Goal: Information Seeking & Learning: Learn about a topic

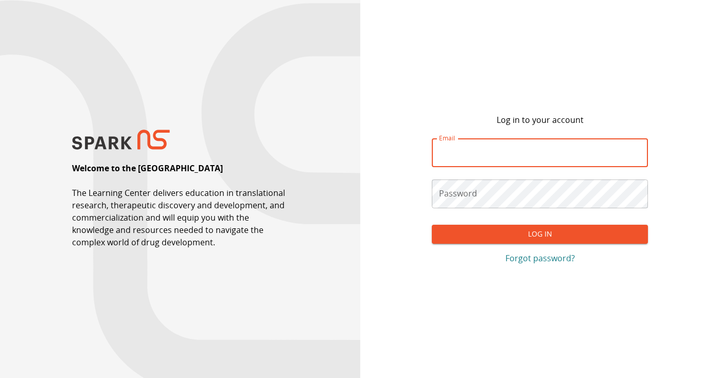
type input "**********"
click at [540, 234] on button "Log In" at bounding box center [540, 234] width 216 height 19
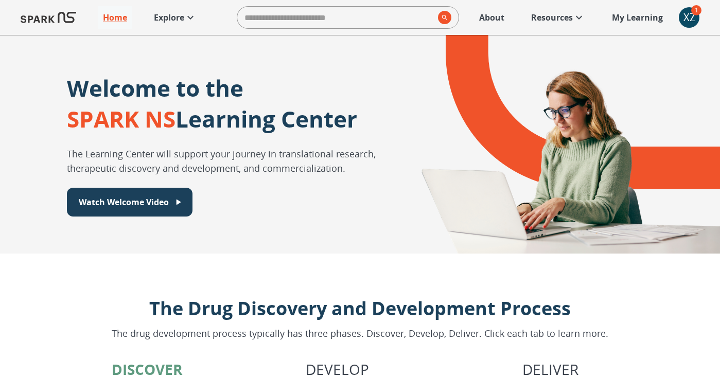
click at [524, 187] on div at bounding box center [557, 144] width 327 height 219
click at [576, 18] on icon at bounding box center [579, 17] width 12 height 12
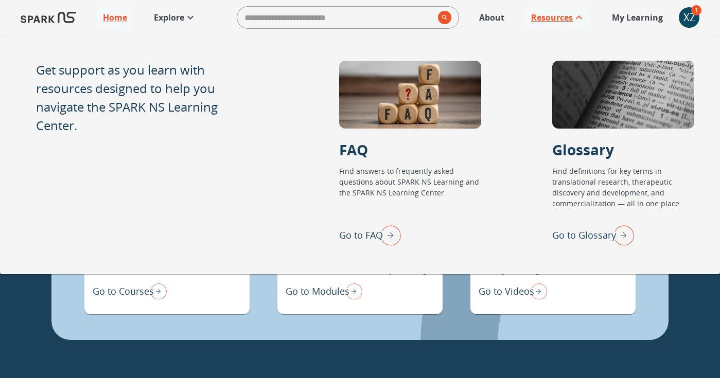
scroll to position [832, 0]
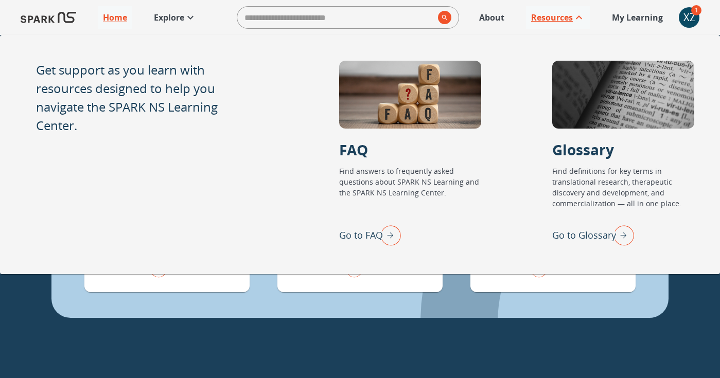
click at [190, 15] on icon at bounding box center [190, 17] width 12 height 12
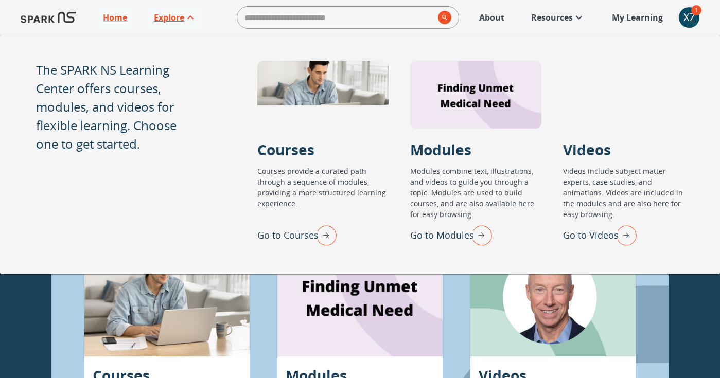
scroll to position [641, 0]
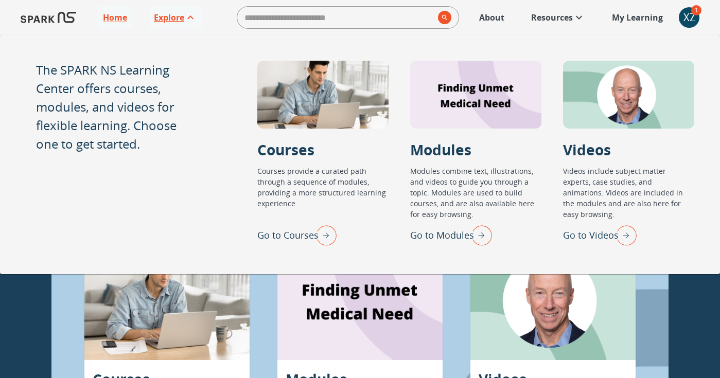
click at [294, 301] on div at bounding box center [359, 301] width 165 height 118
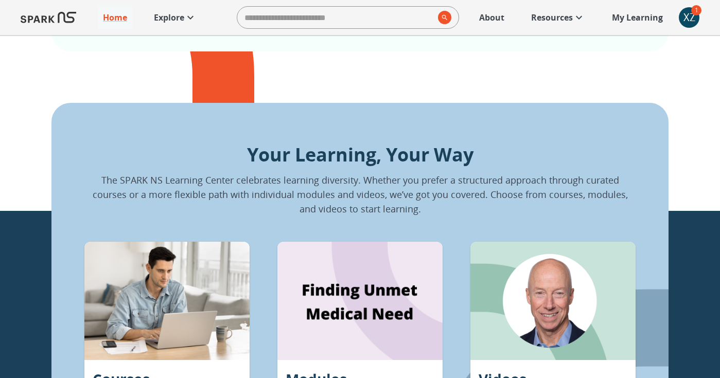
click at [576, 14] on icon at bounding box center [579, 17] width 12 height 12
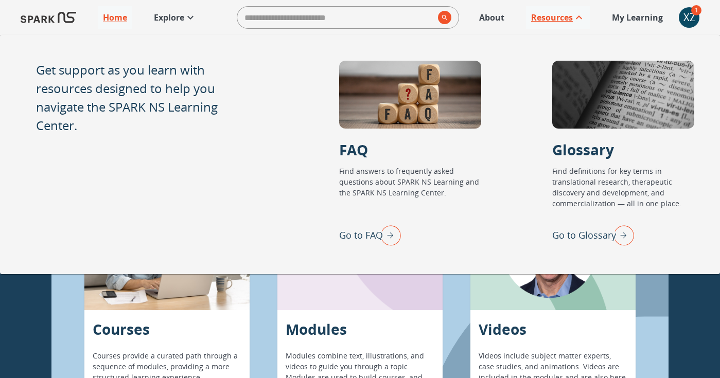
scroll to position [689, 0]
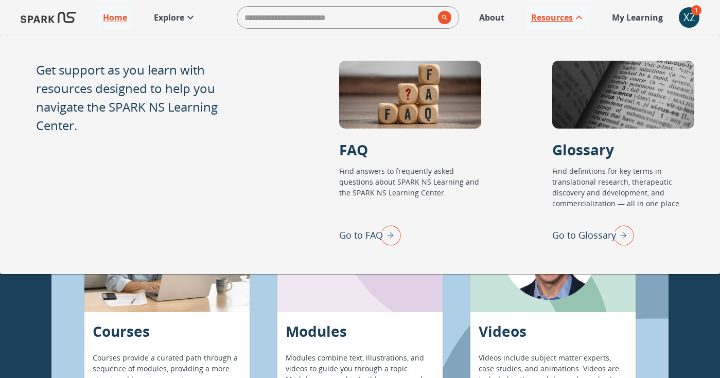
click at [690, 16] on div "XZ" at bounding box center [689, 17] width 21 height 21
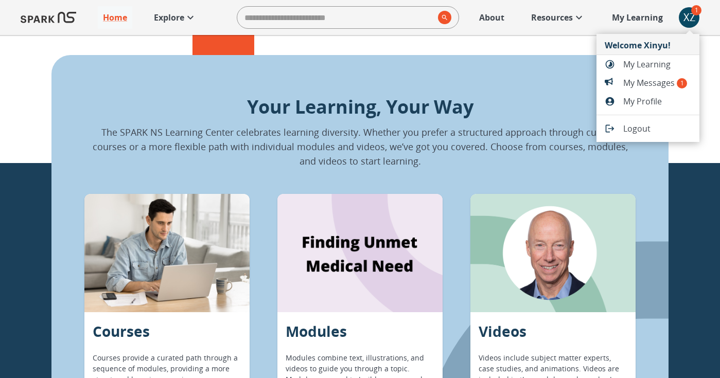
click at [405, 60] on div at bounding box center [360, 189] width 720 height 378
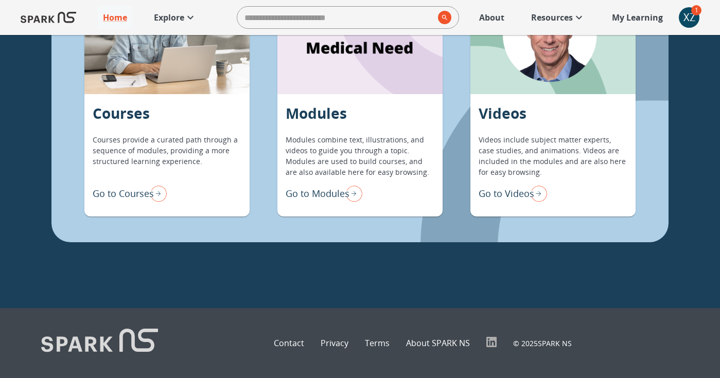
scroll to position [907, 0]
click at [143, 195] on p "Go to Courses" at bounding box center [123, 194] width 61 height 14
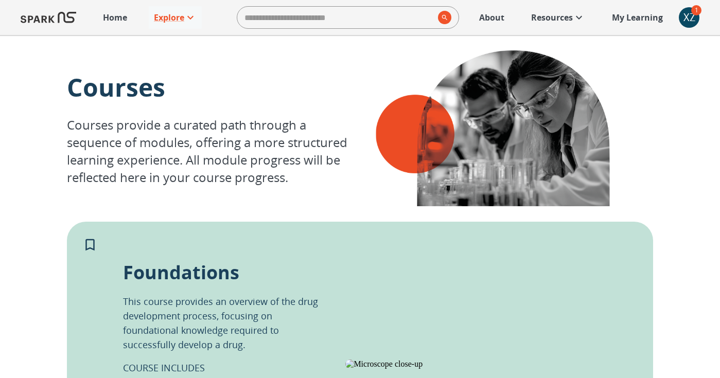
click at [493, 8] on link "About" at bounding box center [492, 17] width 36 height 23
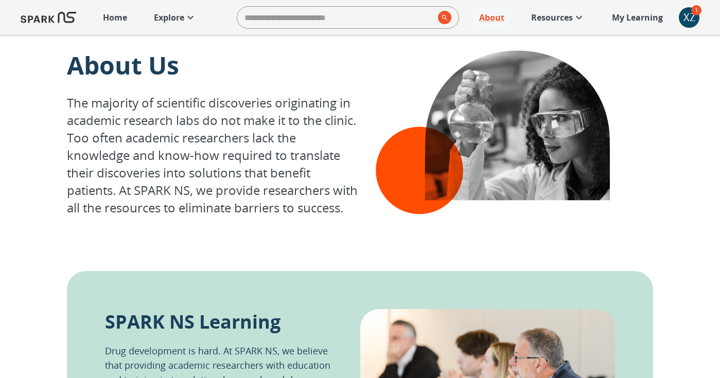
click at [300, 21] on input "search" at bounding box center [335, 17] width 197 height 21
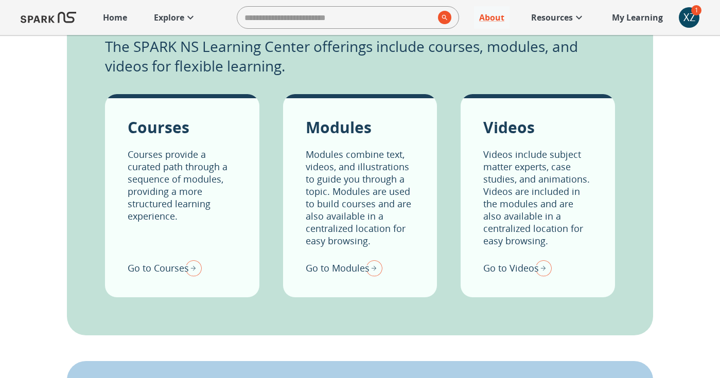
scroll to position [637, 0]
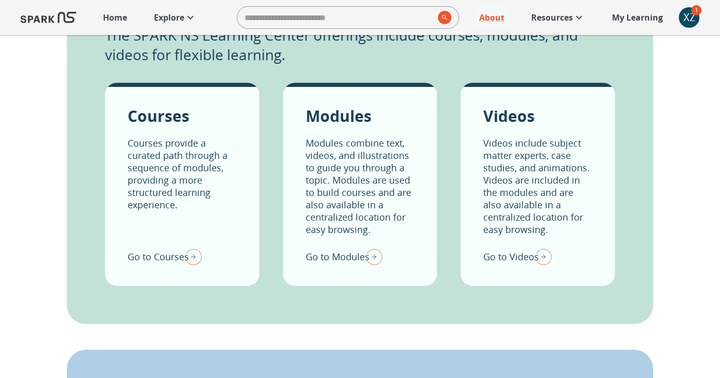
click at [176, 191] on p "Courses provide a curated path through a sequence of modules, providing a more …" at bounding box center [182, 186] width 109 height 99
click at [171, 250] on p "Go to Courses" at bounding box center [158, 257] width 61 height 14
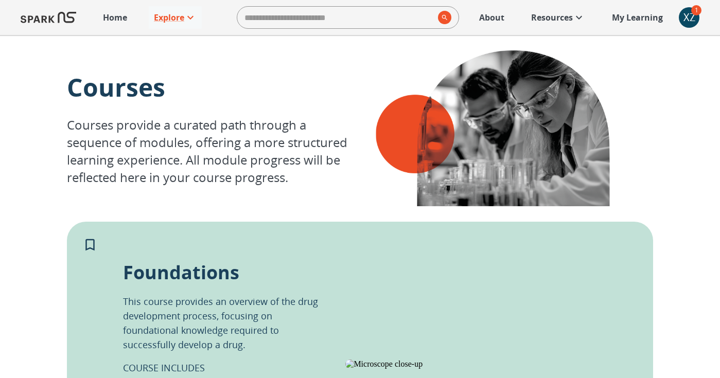
click at [270, 92] on p "Courses" at bounding box center [213, 87] width 293 height 33
click at [292, 22] on input "search" at bounding box center [335, 17] width 197 height 21
type input "**********"
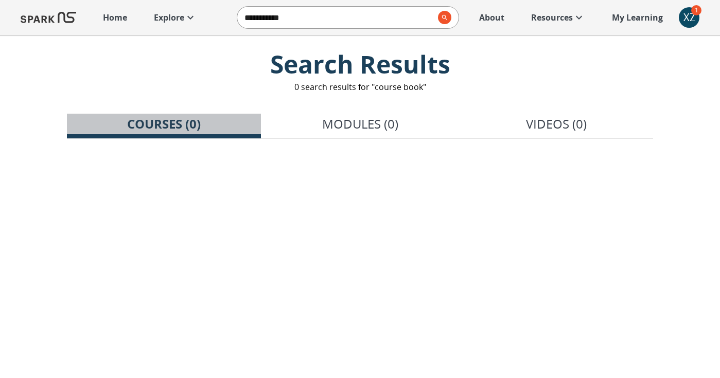
click at [186, 132] on p "Courses (0)" at bounding box center [164, 124] width 74 height 19
